Goal: Information Seeking & Learning: Check status

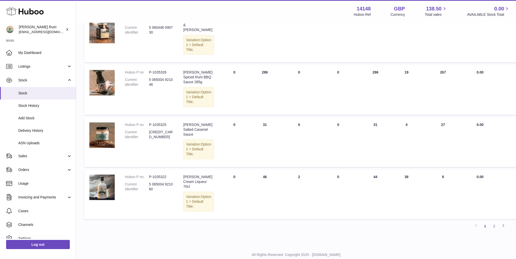
click at [472, 50] on td "Total stock value 0.00" at bounding box center [480, 38] width 29 height 50
click at [300, 221] on div "Previous 1 2 Next" at bounding box center [296, 225] width 424 height 9
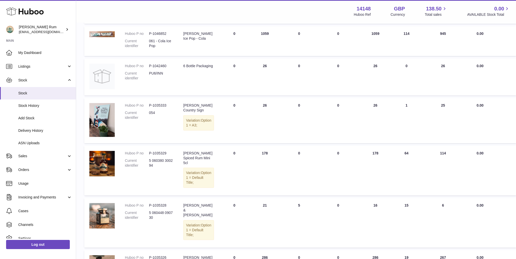
scroll to position [51, 0]
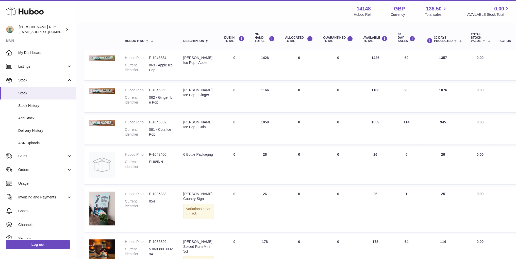
click at [515, 53] on div "My Huboo - Inventory report Stock with Huboo Download Inventory Report Search C…" at bounding box center [296, 245] width 440 height 546
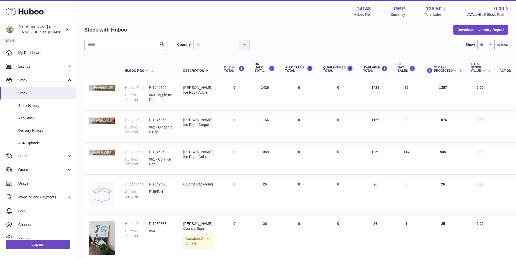
scroll to position [0, 0]
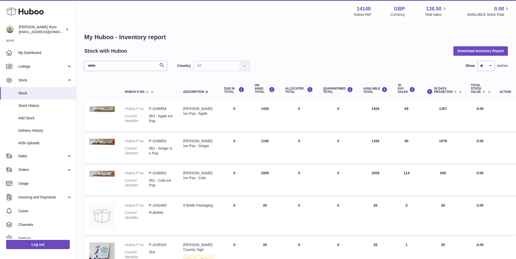
click at [268, 34] on h1 "My Huboo - Inventory report" at bounding box center [296, 37] width 424 height 8
drag, startPoint x: 334, startPoint y: 36, endPoint x: 404, endPoint y: 38, distance: 69.9
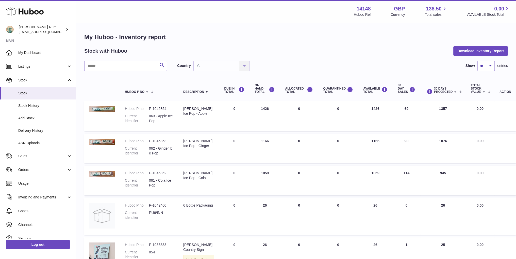
click at [335, 36] on h1 "My Huboo - Inventory report" at bounding box center [296, 37] width 424 height 8
click at [410, 38] on h1 "My Huboo - Inventory report" at bounding box center [296, 37] width 424 height 8
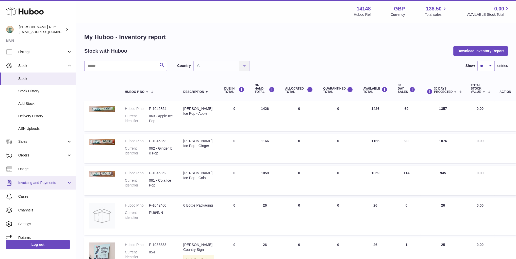
scroll to position [20, 0]
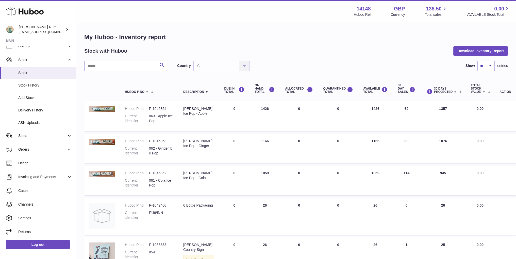
drag, startPoint x: 343, startPoint y: 38, endPoint x: 383, endPoint y: 43, distance: 40.1
click at [345, 38] on h1 "My Huboo - Inventory report" at bounding box center [296, 37] width 424 height 8
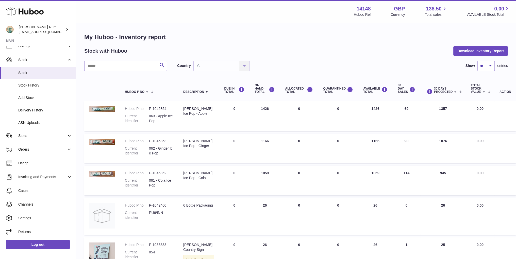
click at [316, 36] on h1 "My Huboo - Inventory report" at bounding box center [296, 37] width 424 height 8
